Goal: Task Accomplishment & Management: Use online tool/utility

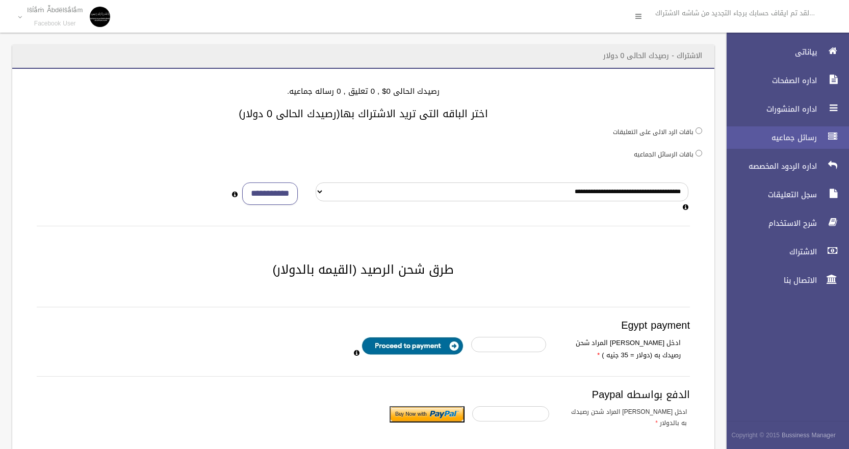
click at [800, 134] on span "رسائل جماعيه" at bounding box center [769, 138] width 102 height 10
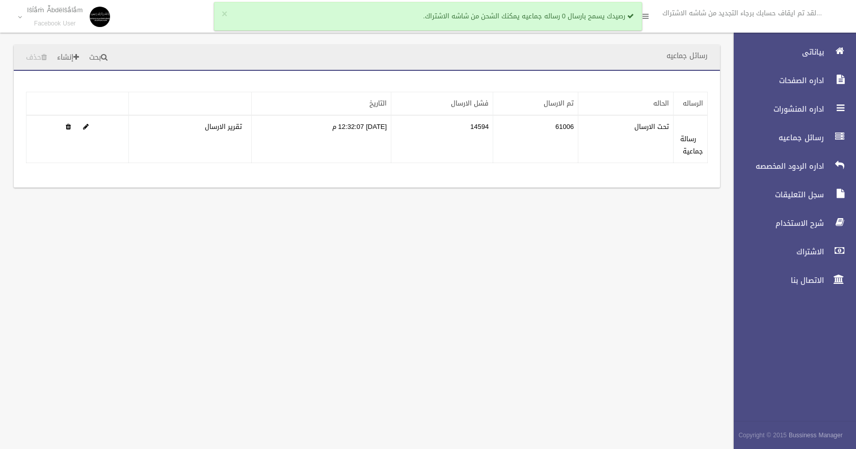
drag, startPoint x: 0, startPoint y: 0, endPoint x: 486, endPoint y: 240, distance: 541.9
click at [484, 239] on div "رسائل جماعيه بحث إنشاء حذف تطبيق مسح البيانات" at bounding box center [428, 224] width 856 height 449
